Goal: Transaction & Acquisition: Purchase product/service

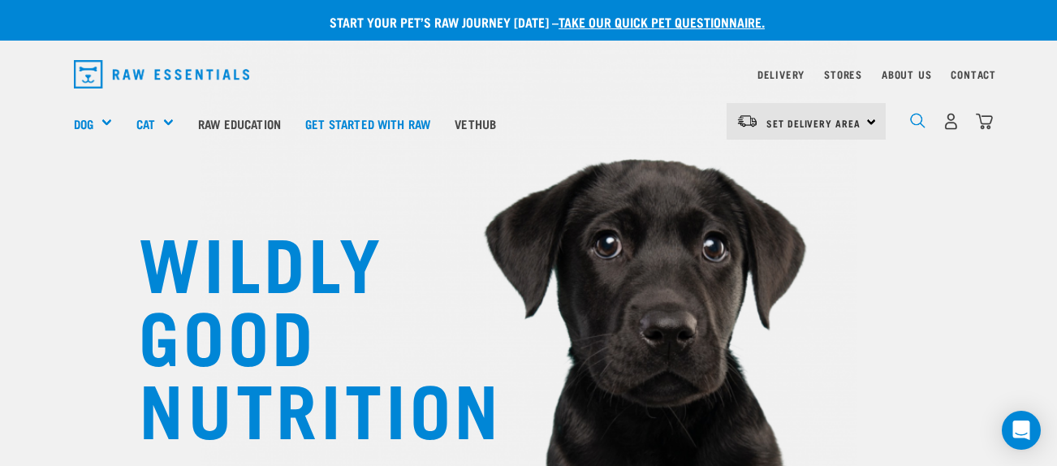
click at [919, 119] on img "dropdown navigation" at bounding box center [917, 120] width 15 height 15
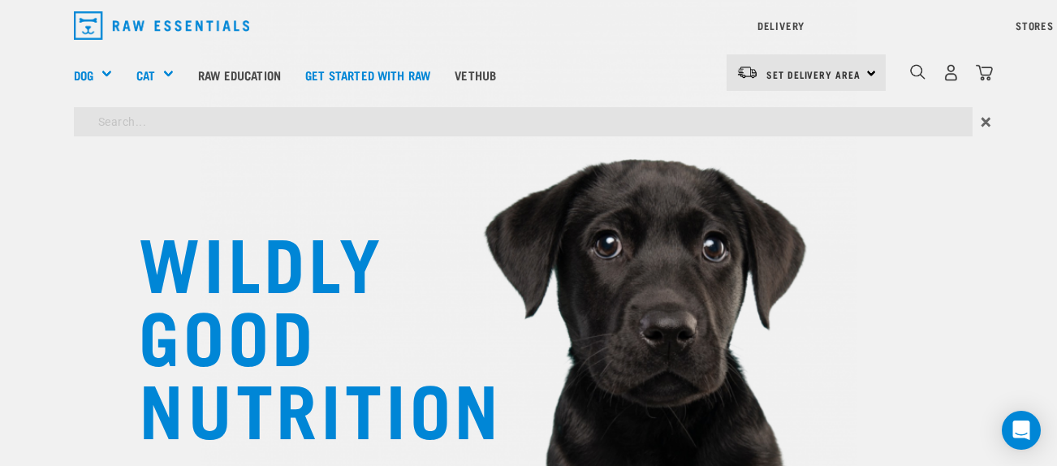
type input "megaspore"
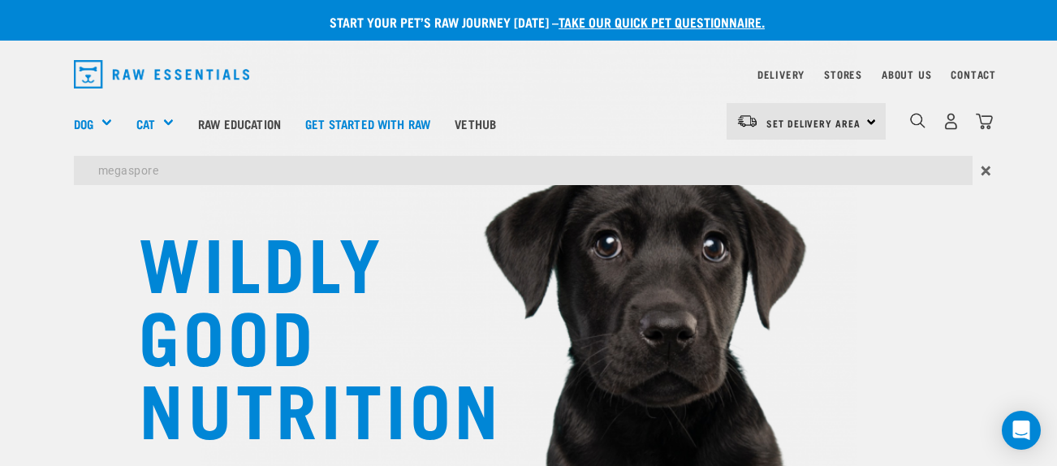
drag, startPoint x: 374, startPoint y: 191, endPoint x: 111, endPoint y: 289, distance: 280.1
click at [111, 289] on div "WILDLY GOOD NUTRITION" at bounding box center [528, 276] width 1057 height 552
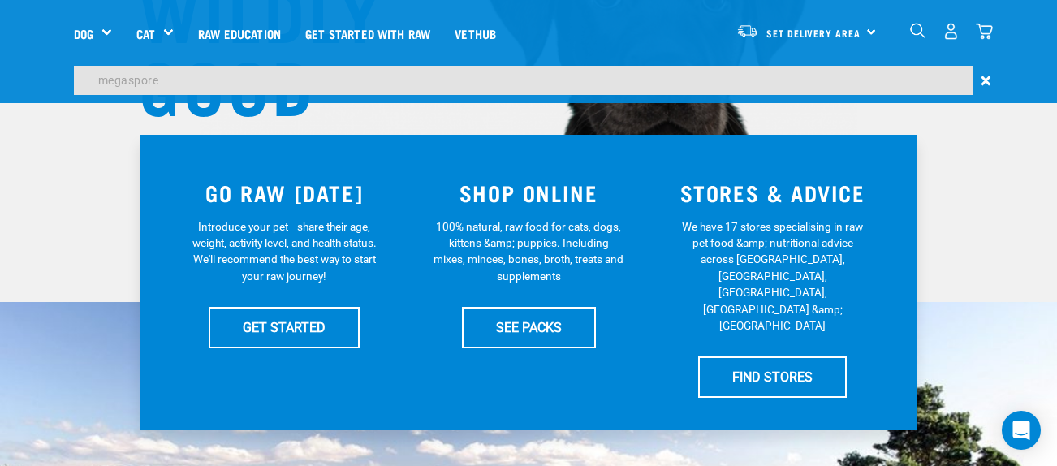
scroll to position [251, 0]
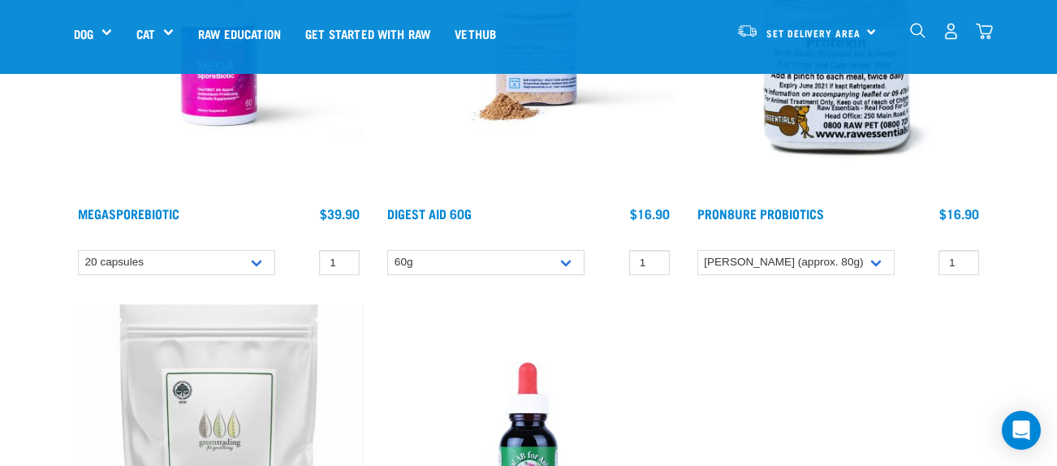
scroll to position [283, 0]
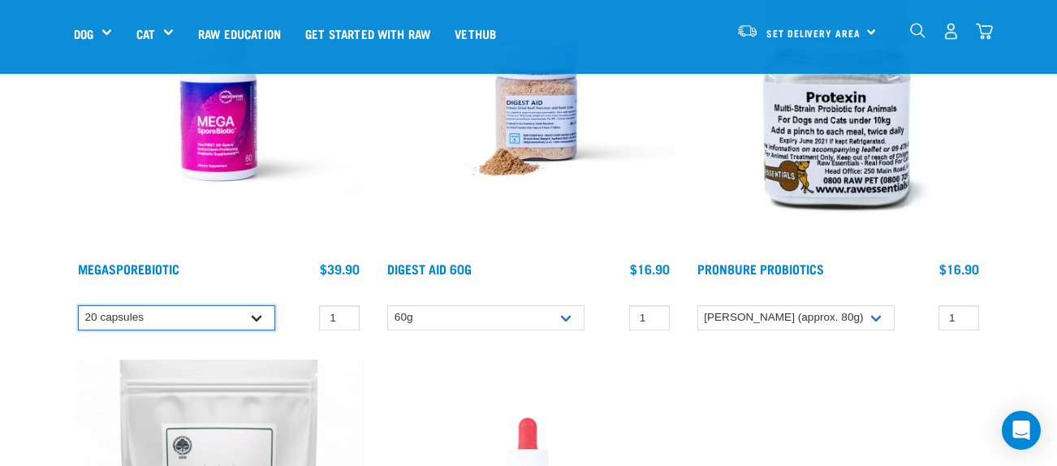
click at [262, 318] on select "20 capsules 60 capsules" at bounding box center [176, 317] width 197 height 25
select select "436975"
click at [78, 305] on select "20 capsules 60 capsules" at bounding box center [176, 317] width 197 height 25
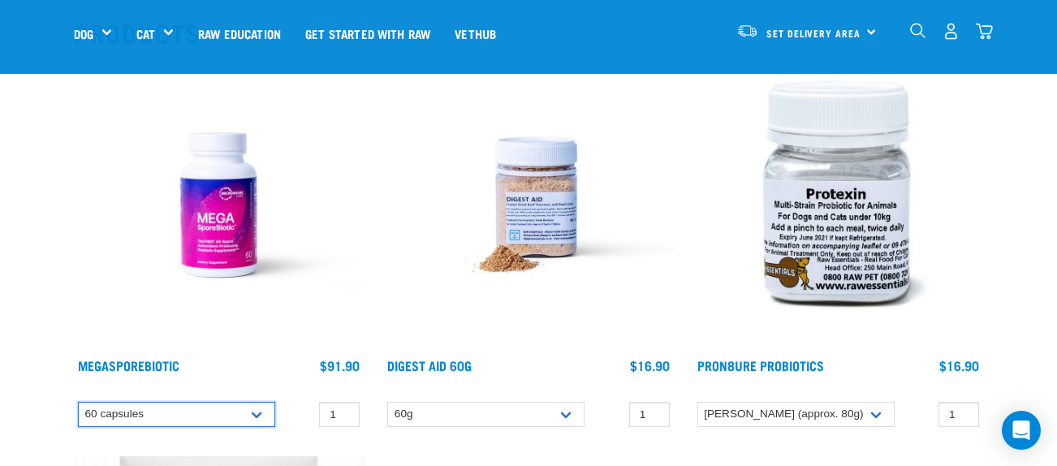
scroll to position [186, 0]
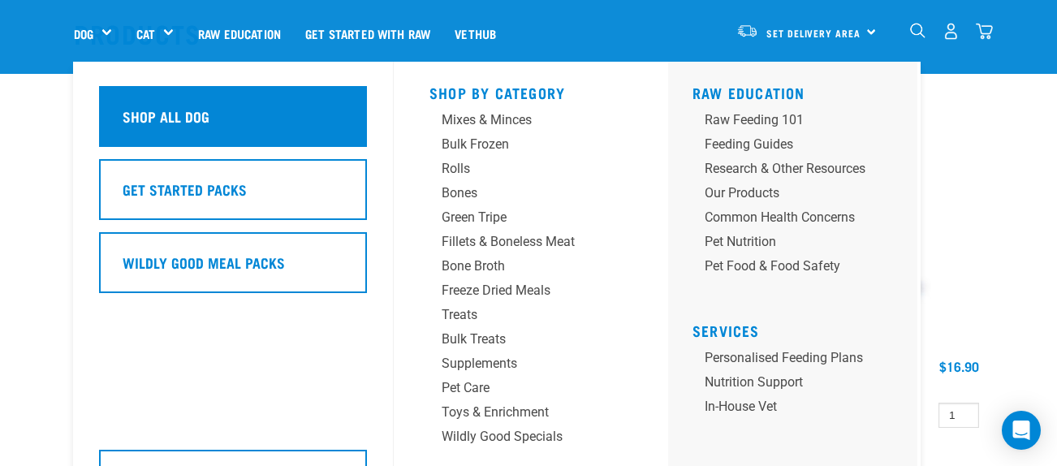
click at [186, 115] on h5 "Shop All Dog" at bounding box center [166, 116] width 87 height 21
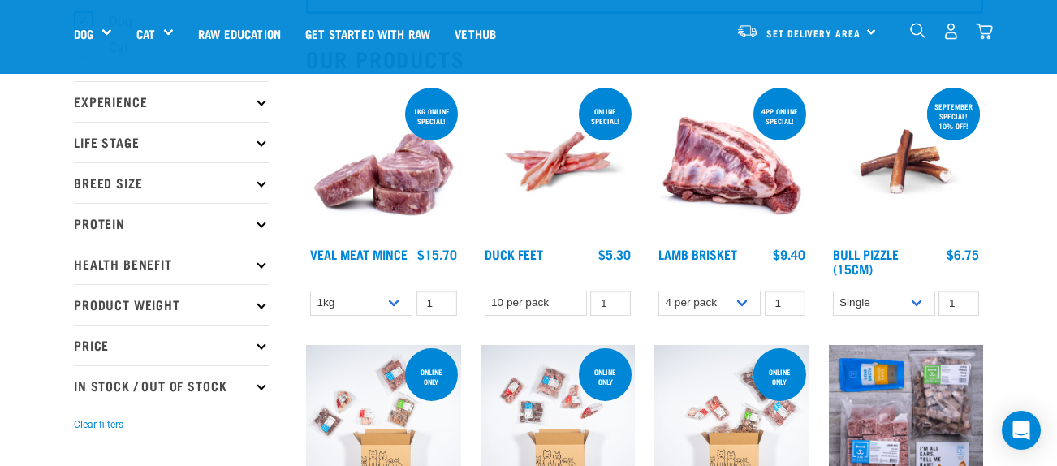
scroll to position [159, 0]
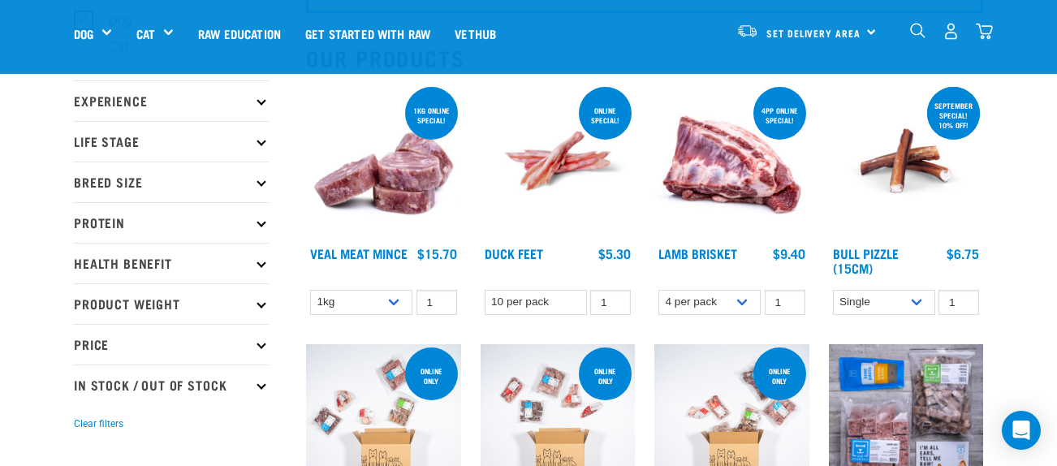
click at [262, 263] on icon at bounding box center [261, 262] width 9 height 9
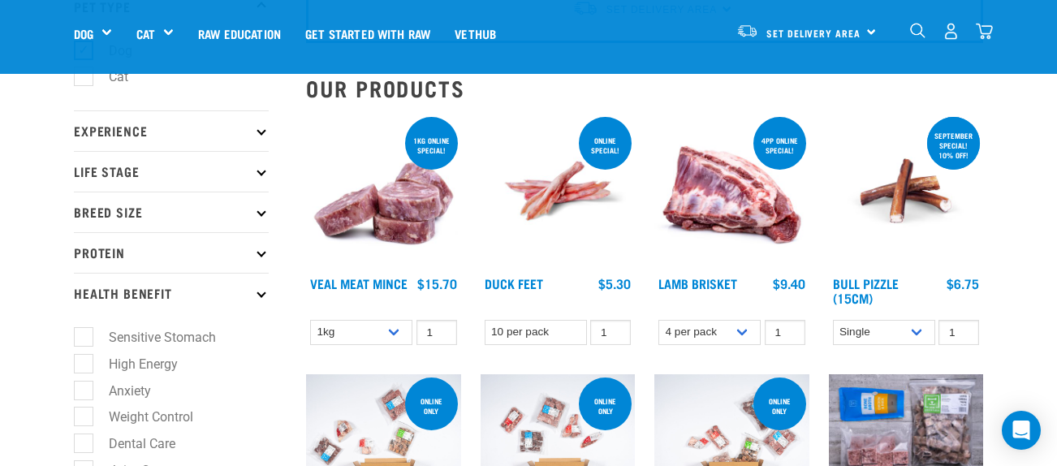
scroll to position [128, 0]
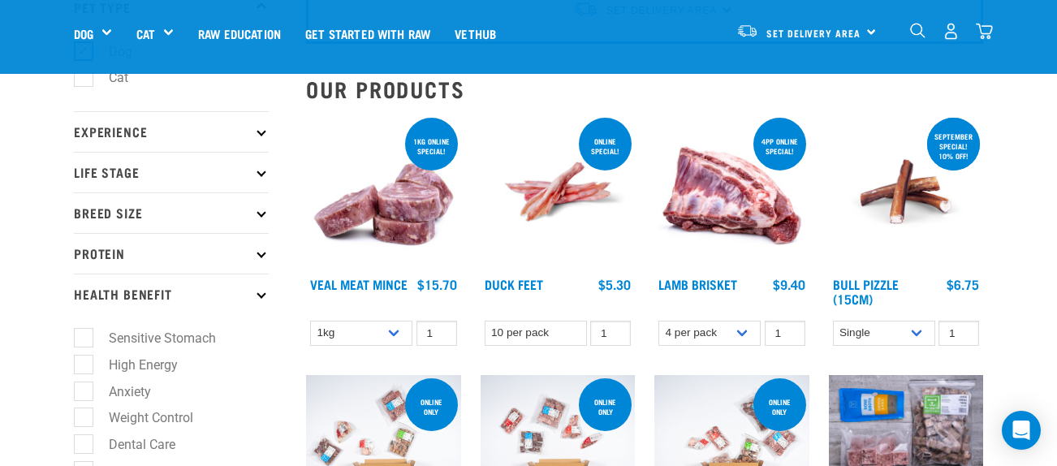
click at [265, 299] on p "Health Benefit" at bounding box center [171, 294] width 195 height 41
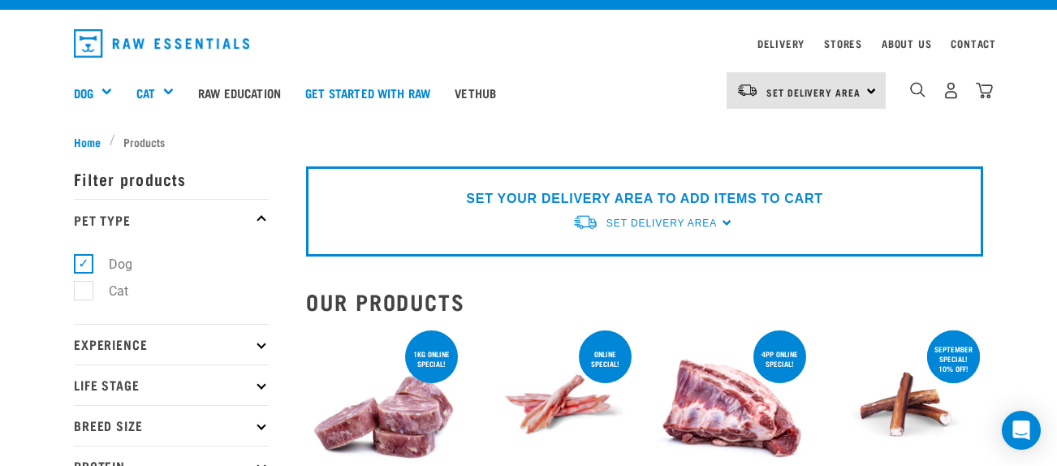
scroll to position [25, 0]
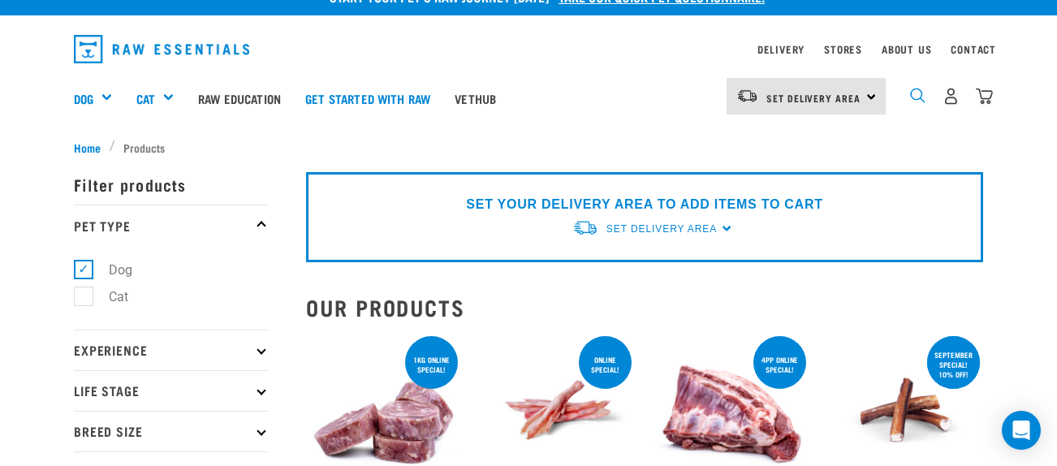
click at [917, 92] on img "dropdown navigation" at bounding box center [917, 95] width 15 height 15
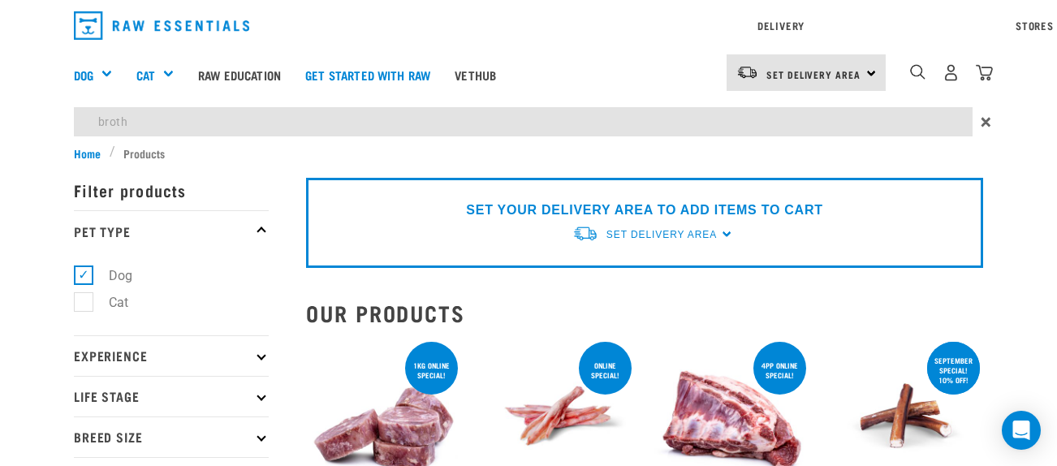
type input "broth"
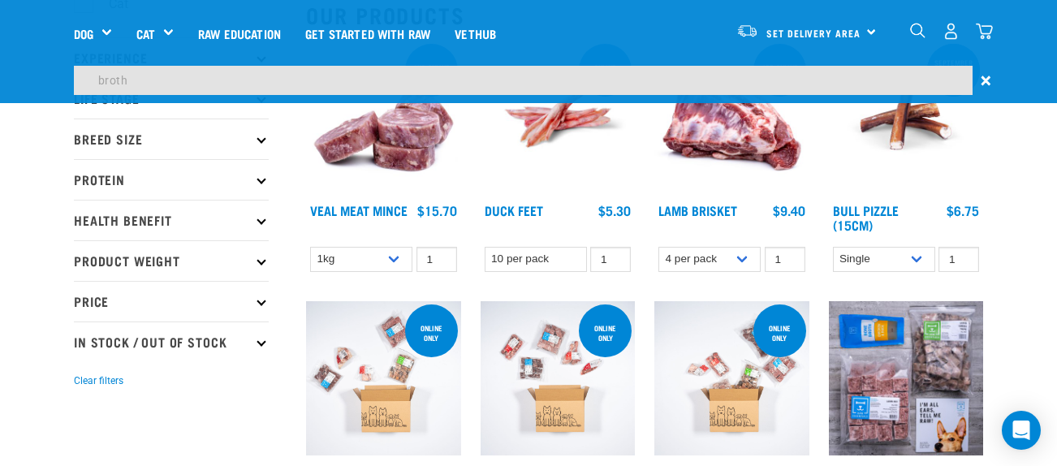
scroll to position [107, 0]
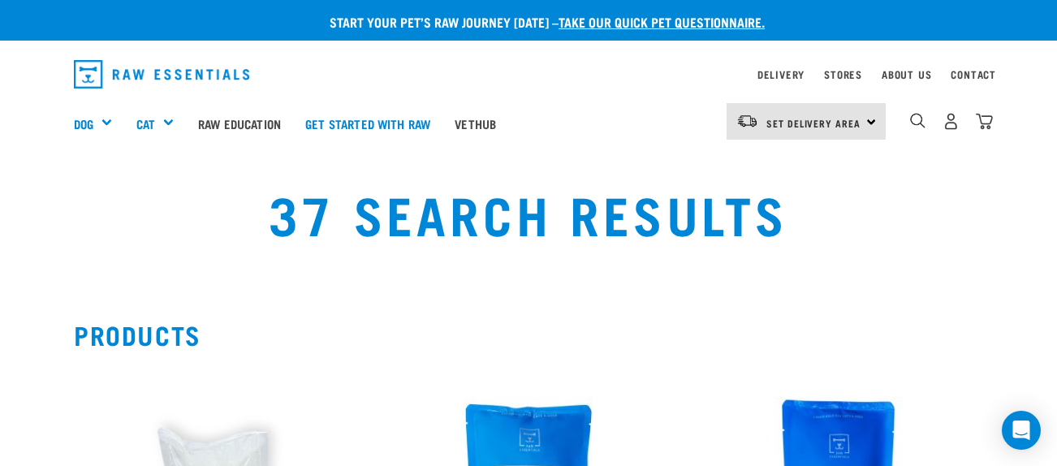
click at [868, 119] on div "Set Delivery Area [GEOGRAPHIC_DATA]" at bounding box center [806, 121] width 159 height 37
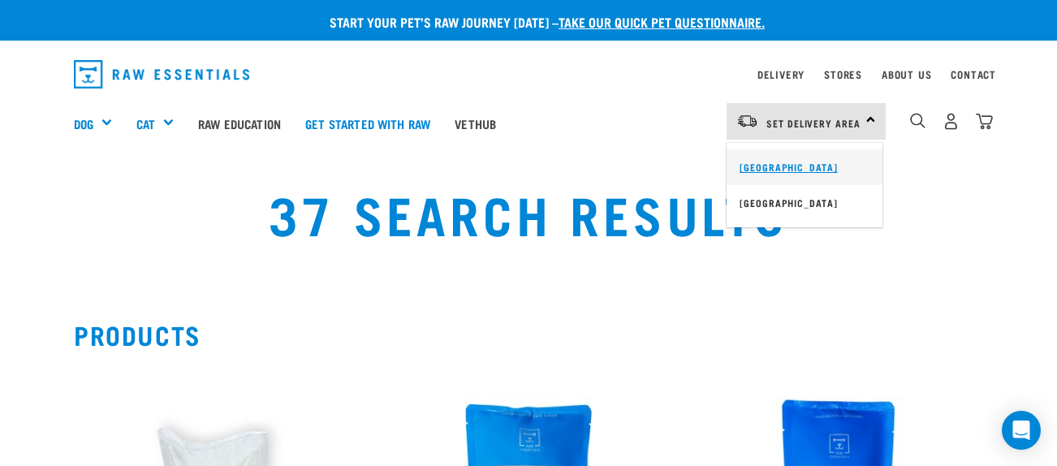
click at [775, 162] on link "[GEOGRAPHIC_DATA]" at bounding box center [805, 167] width 156 height 36
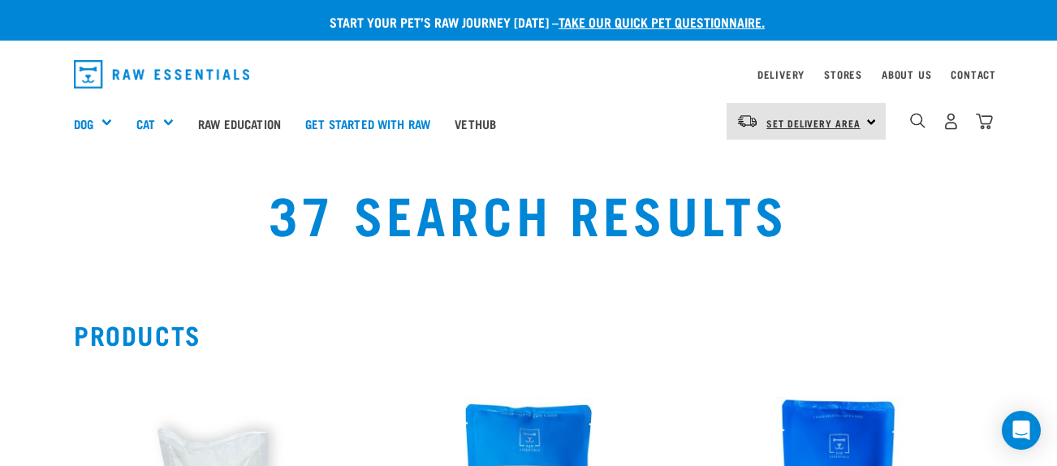
click at [856, 124] on span "Set Delivery Area" at bounding box center [814, 123] width 94 height 6
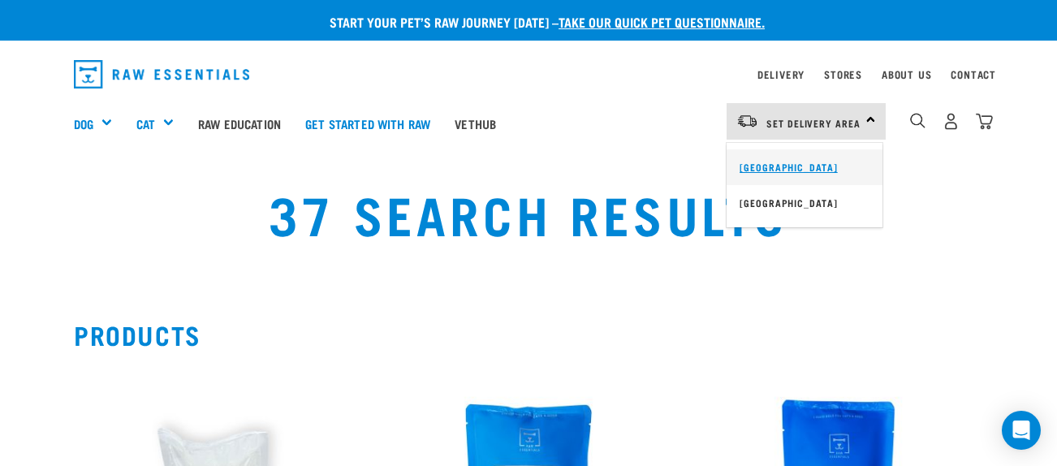
click at [784, 171] on link "[GEOGRAPHIC_DATA]" at bounding box center [805, 167] width 156 height 36
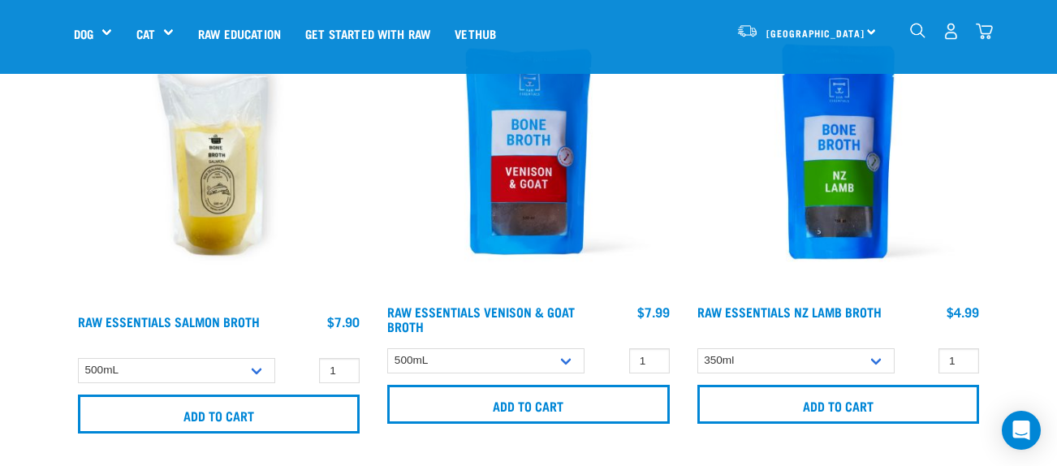
scroll to position [240, 0]
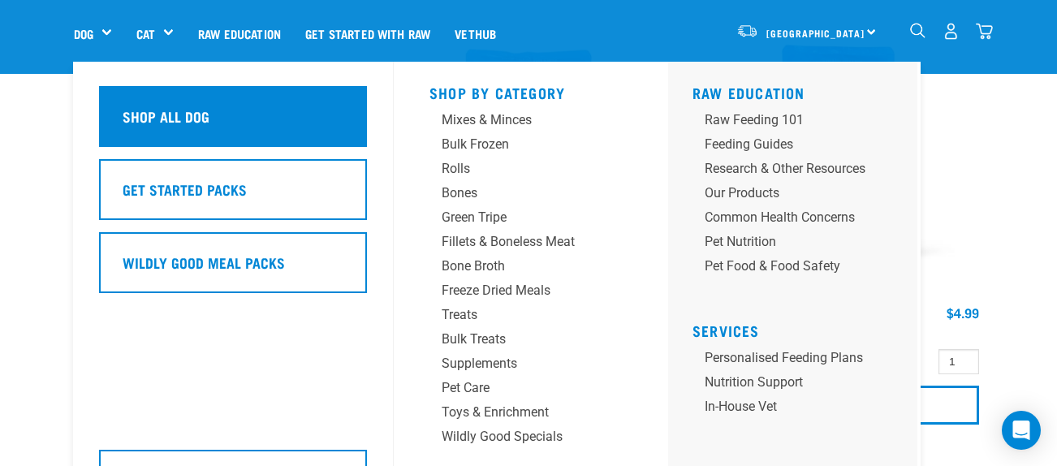
click at [166, 111] on h5 "Shop All Dog" at bounding box center [166, 116] width 87 height 21
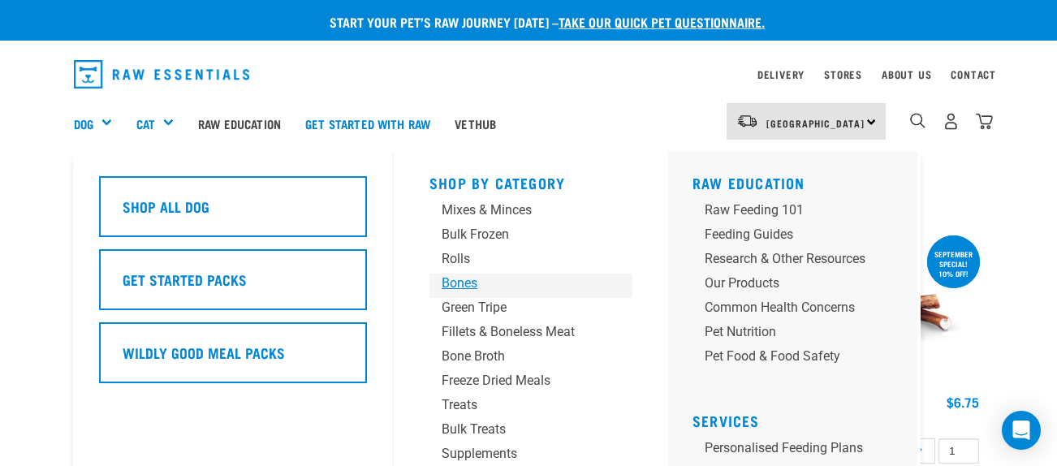
click at [465, 285] on div "Bones" at bounding box center [518, 283] width 152 height 19
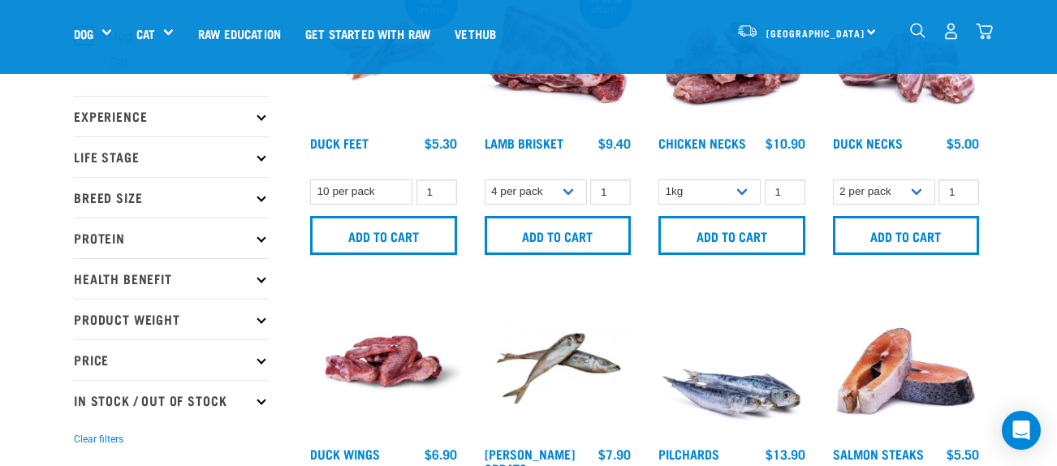
scroll to position [145, 0]
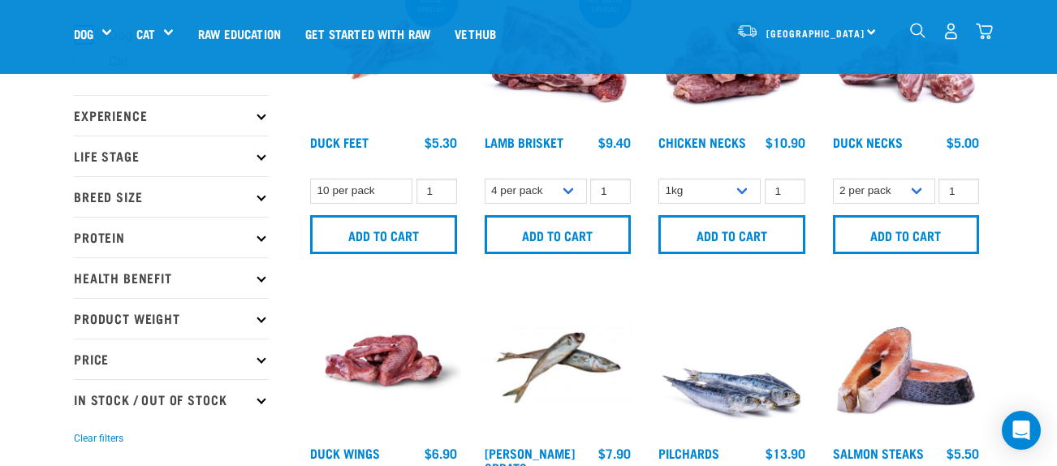
click at [262, 240] on icon at bounding box center [261, 236] width 9 height 9
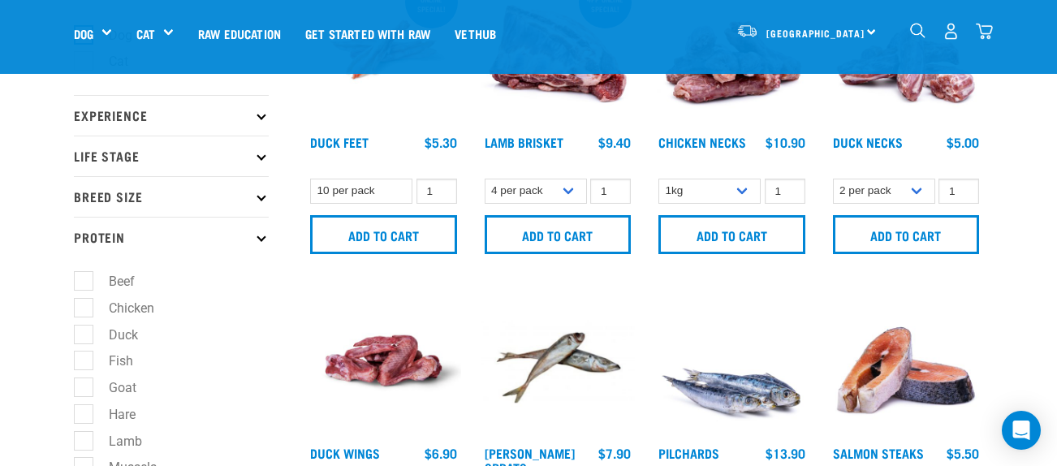
click at [123, 390] on label "Goat" at bounding box center [113, 388] width 60 height 20
click at [84, 390] on input "Goat" at bounding box center [79, 385] width 11 height 11
checkbox input "true"
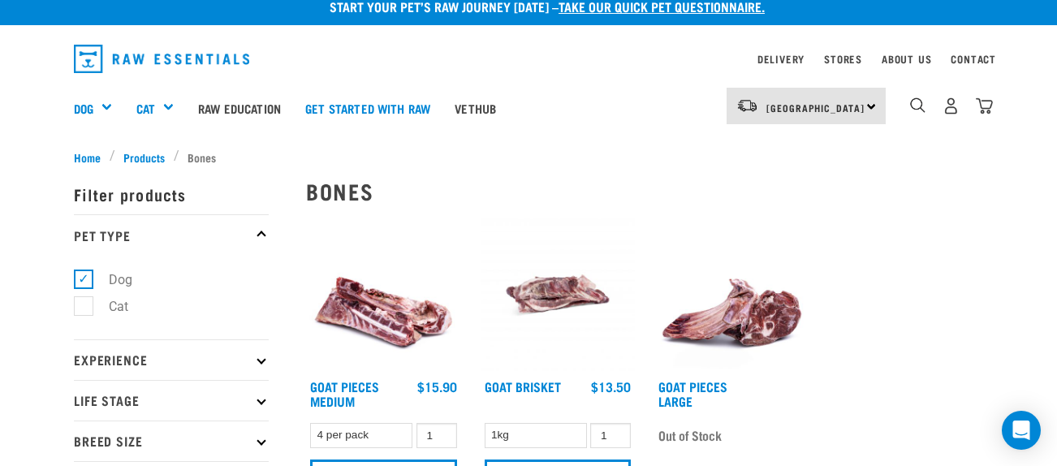
scroll to position [15, 0]
